Goal: Find specific page/section: Find specific page/section

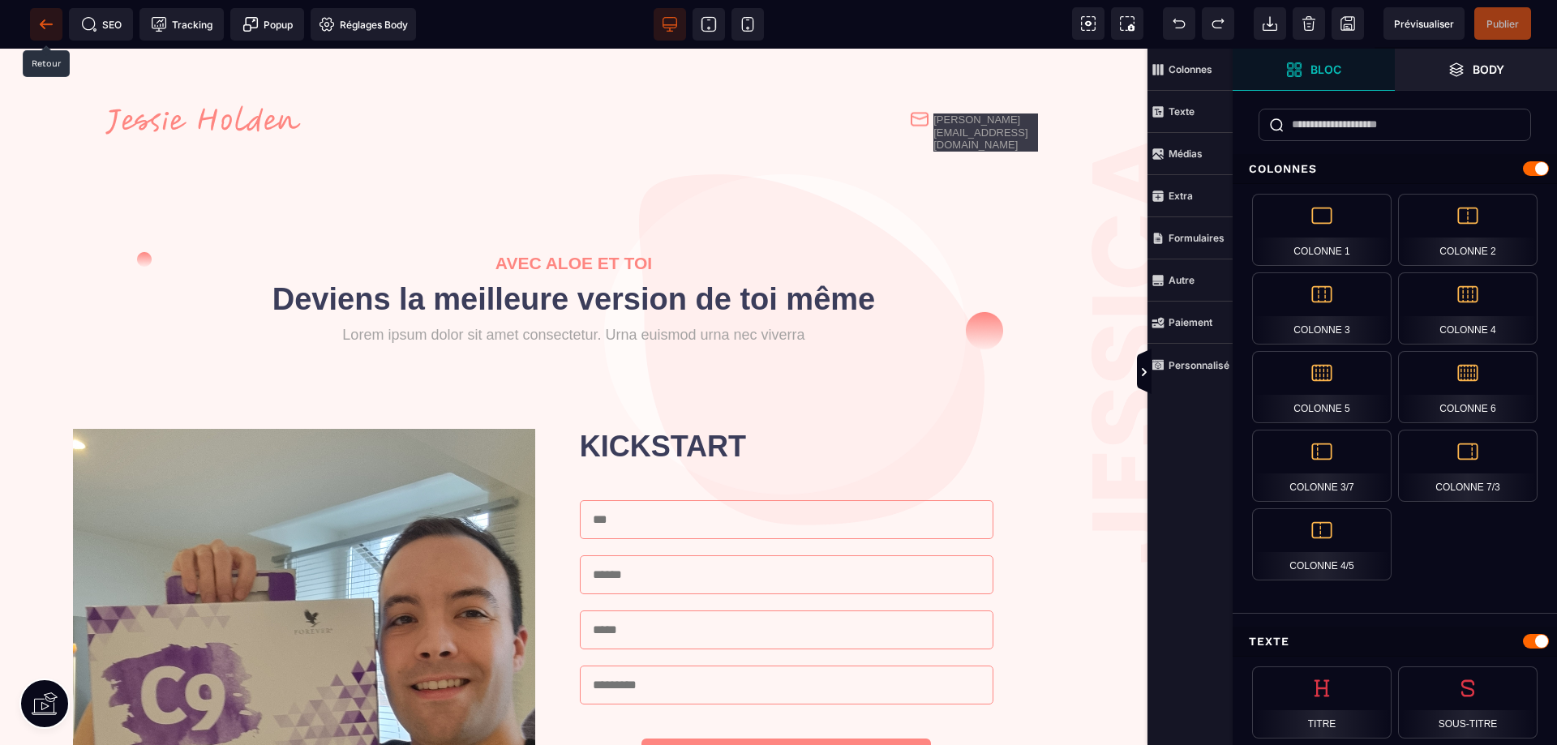
click at [46, 30] on icon at bounding box center [46, 24] width 16 height 16
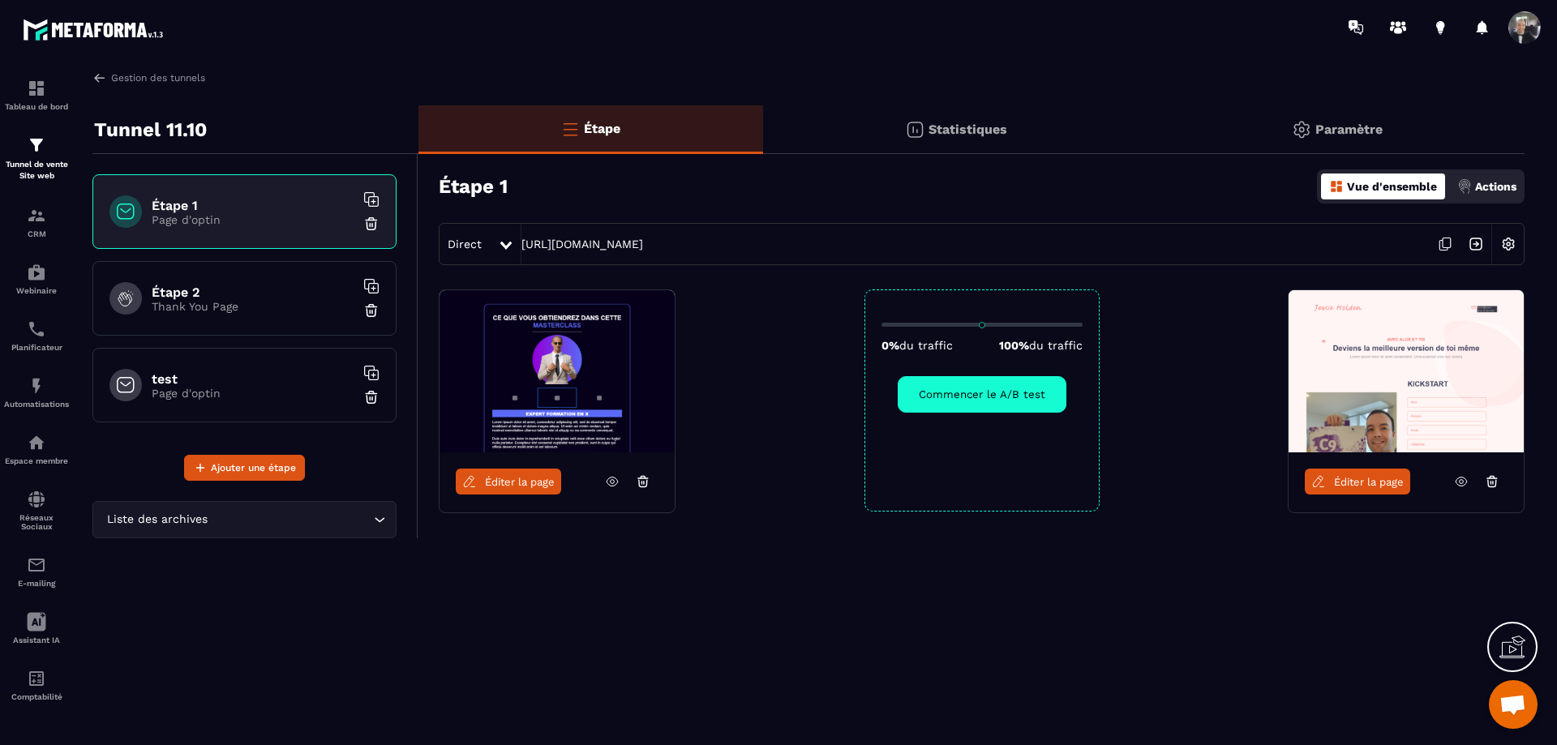
click at [268, 294] on h6 "Étape 2" at bounding box center [253, 292] width 203 height 15
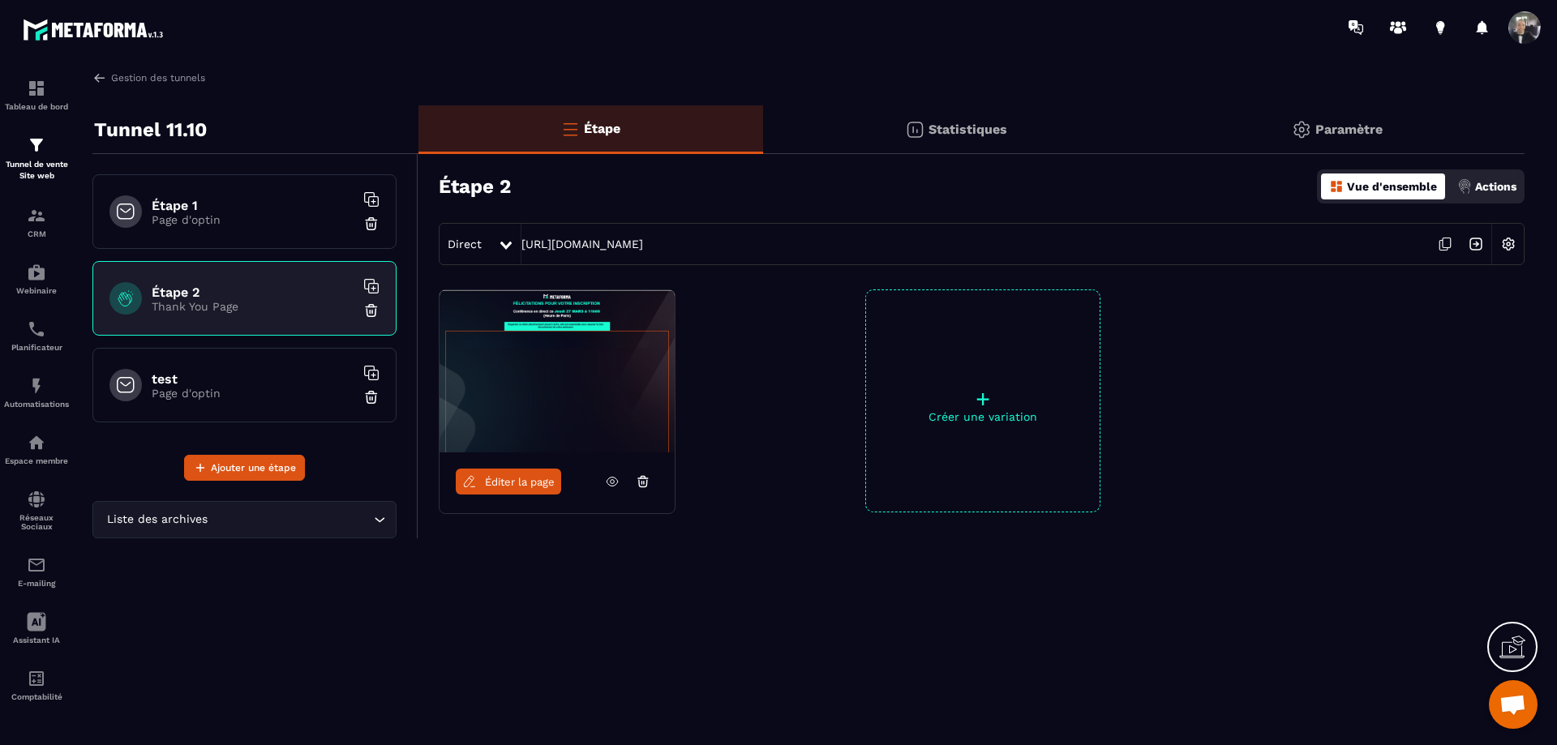
click at [265, 374] on h6 "test" at bounding box center [253, 378] width 203 height 15
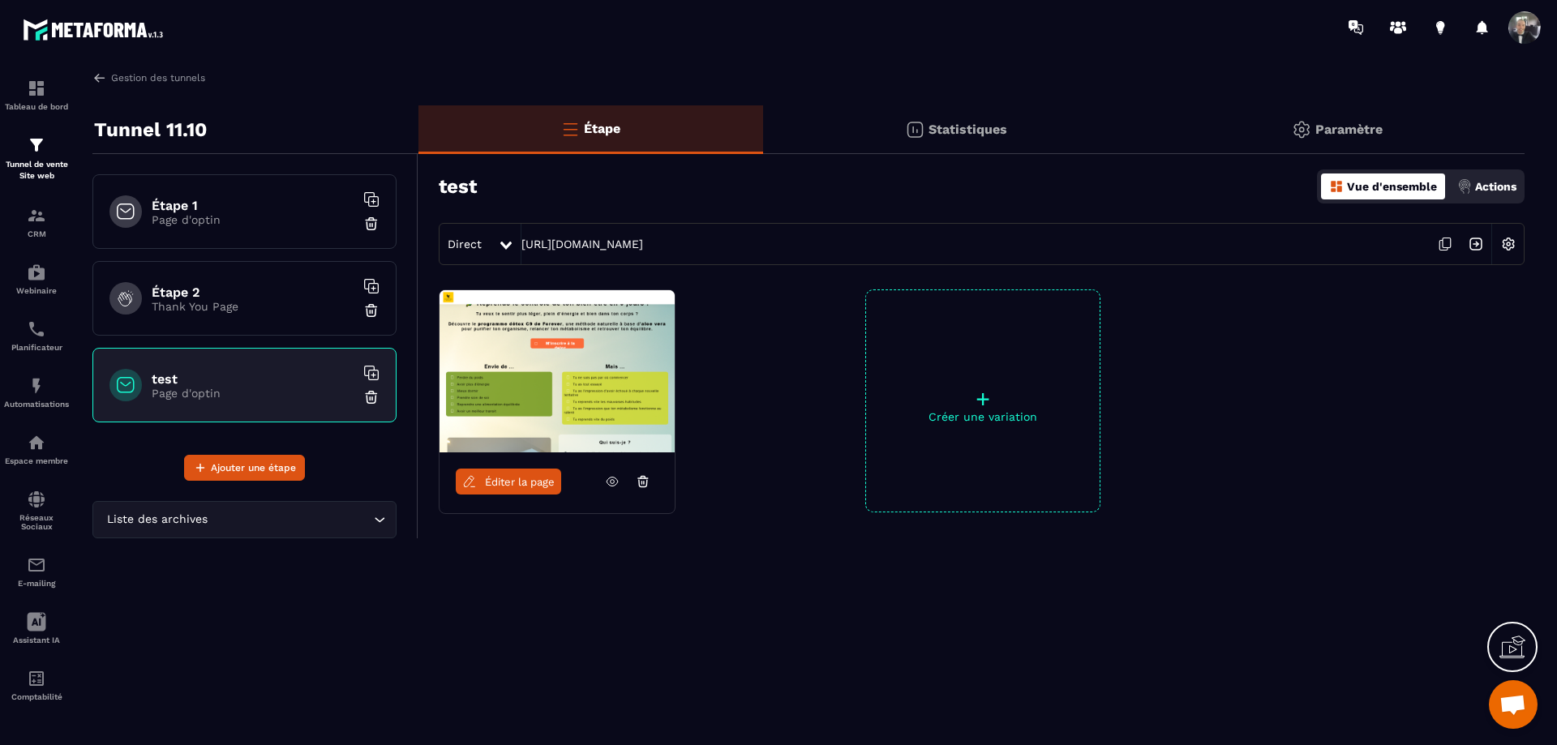
click at [610, 482] on icon at bounding box center [612, 481] width 15 height 15
click at [495, 480] on span "Éditer la page" at bounding box center [520, 482] width 70 height 12
